Goal: Information Seeking & Learning: Check status

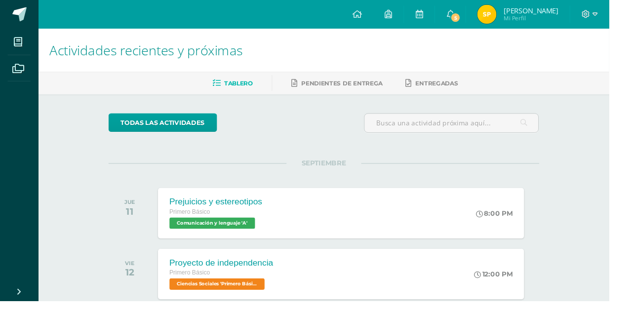
click at [478, 15] on span "5" at bounding box center [472, 18] width 11 height 11
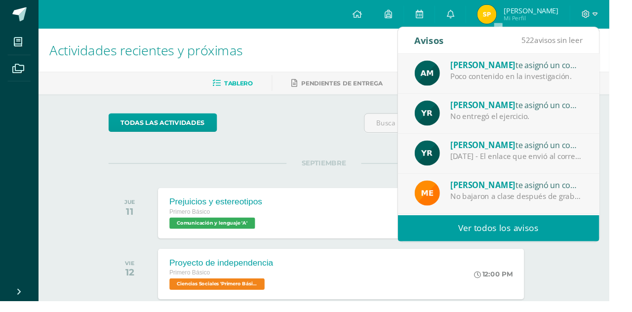
click at [590, 115] on div "No entregó el ejercicio." at bounding box center [535, 120] width 137 height 11
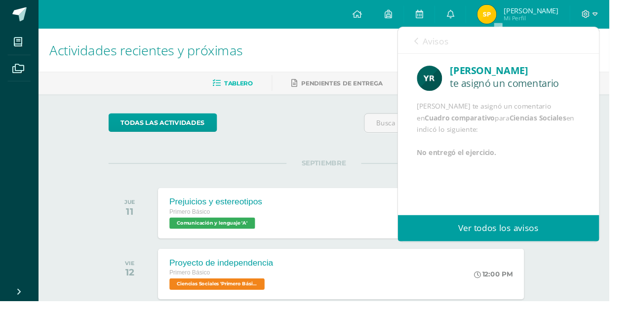
scroll to position [3, 0]
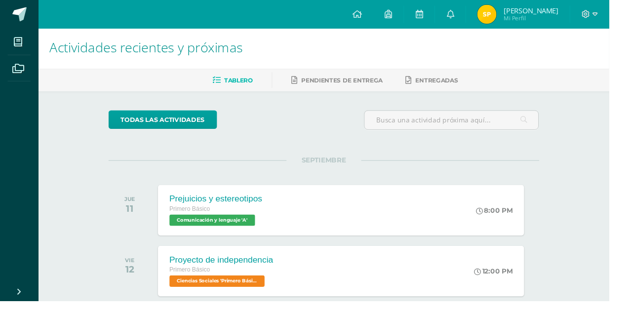
click at [483, 22] on link "0" at bounding box center [467, 15] width 32 height 30
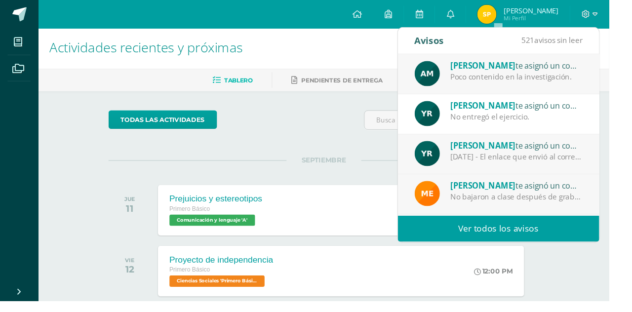
click at [583, 75] on div "Poco contenido en la investigación." at bounding box center [535, 79] width 137 height 11
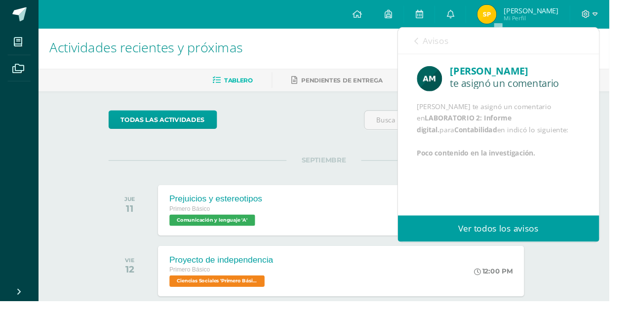
scroll to position [13, 0]
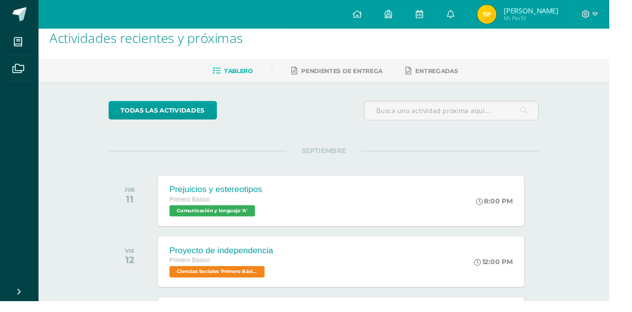
click at [483, 16] on link "0" at bounding box center [467, 15] width 32 height 30
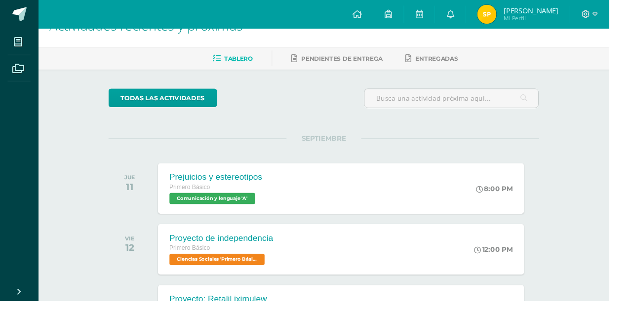
scroll to position [0, 0]
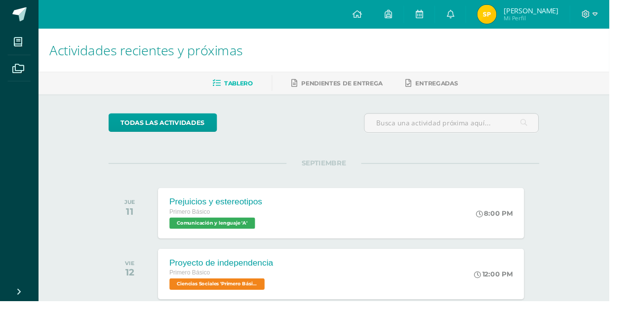
click at [471, 14] on icon at bounding box center [467, 14] width 8 height 9
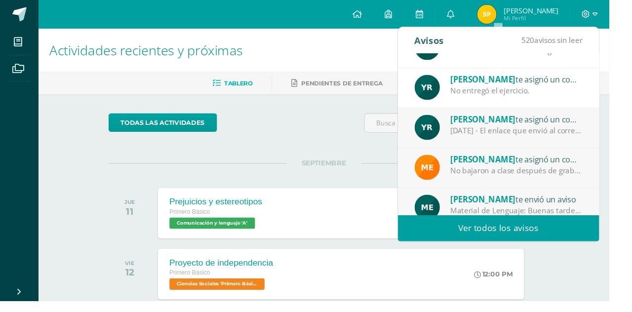
scroll to position [28, 0]
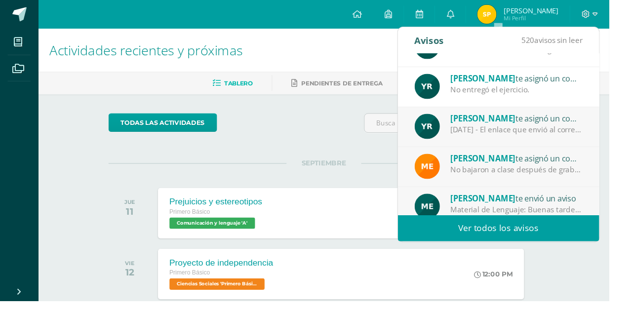
click at [558, 138] on div "[DATE] - El enlace que envió al correo con fecha [DATE][PERSON_NAME] no funcion…" at bounding box center [535, 134] width 137 height 11
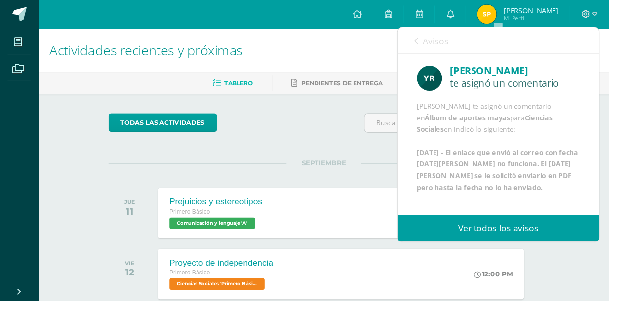
scroll to position [36, 0]
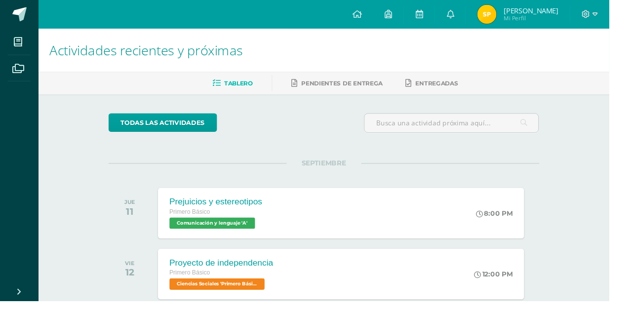
click at [339, 185] on div "SEPTIEMBRE JUE 11 Prejuicios y estereotipos Primero Básico Comunicación y lengu…" at bounding box center [336, 209] width 447 height 80
click at [483, 18] on link "0" at bounding box center [467, 15] width 32 height 30
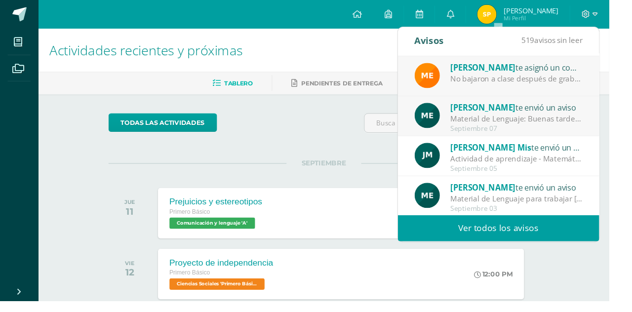
scroll to position [0, 0]
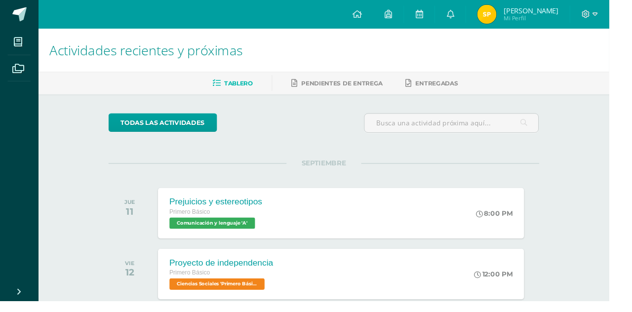
click at [309, 134] on div "todas las Actividades" at bounding box center [336, 132] width 455 height 28
click at [483, 16] on link "0" at bounding box center [467, 15] width 32 height 30
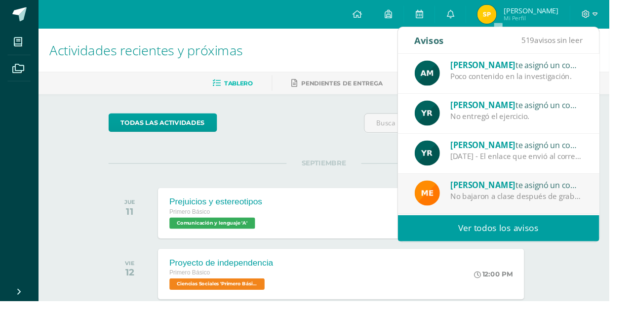
click at [483, 62] on span "[PERSON_NAME]" at bounding box center [501, 67] width 68 height 11
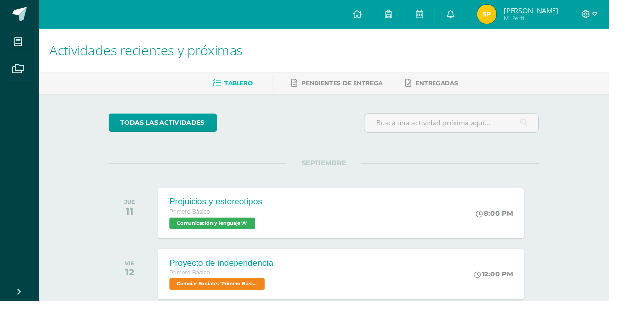
click at [328, 143] on div "todas las Actividades" at bounding box center [336, 132] width 455 height 28
click at [577, 17] on span "Mi Perfil" at bounding box center [550, 19] width 57 height 8
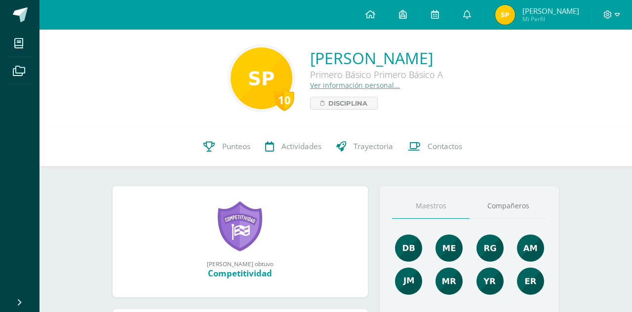
click at [215, 151] on link "Punteos" at bounding box center [227, 147] width 62 height 40
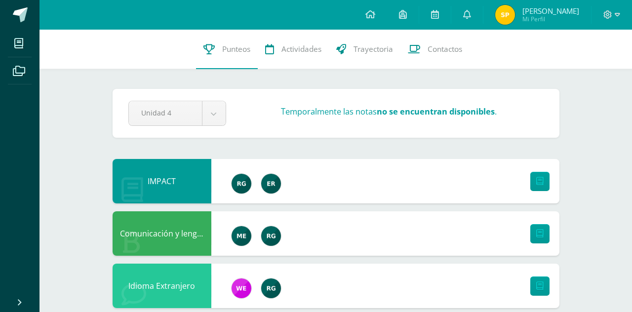
click at [305, 53] on span "Actividades" at bounding box center [301, 49] width 40 height 10
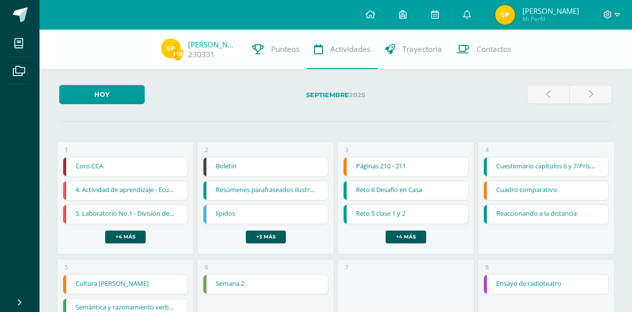
click at [271, 44] on span "Punteos" at bounding box center [285, 49] width 28 height 10
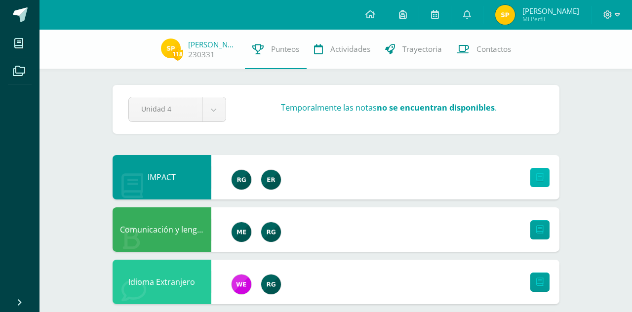
click at [543, 171] on link at bounding box center [539, 177] width 19 height 19
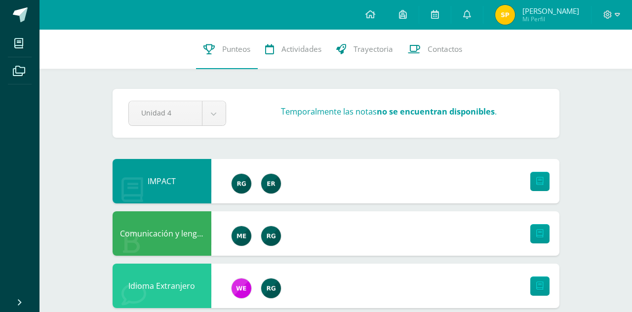
click at [443, 105] on div "Unidad 4 Unidad 1 Unidad 2 Unidad 3 Unidad 4 Temporalmente las notas no se encu…" at bounding box center [335, 113] width 423 height 25
click at [617, 12] on icon at bounding box center [617, 14] width 5 height 9
